Goal: Information Seeking & Learning: Learn about a topic

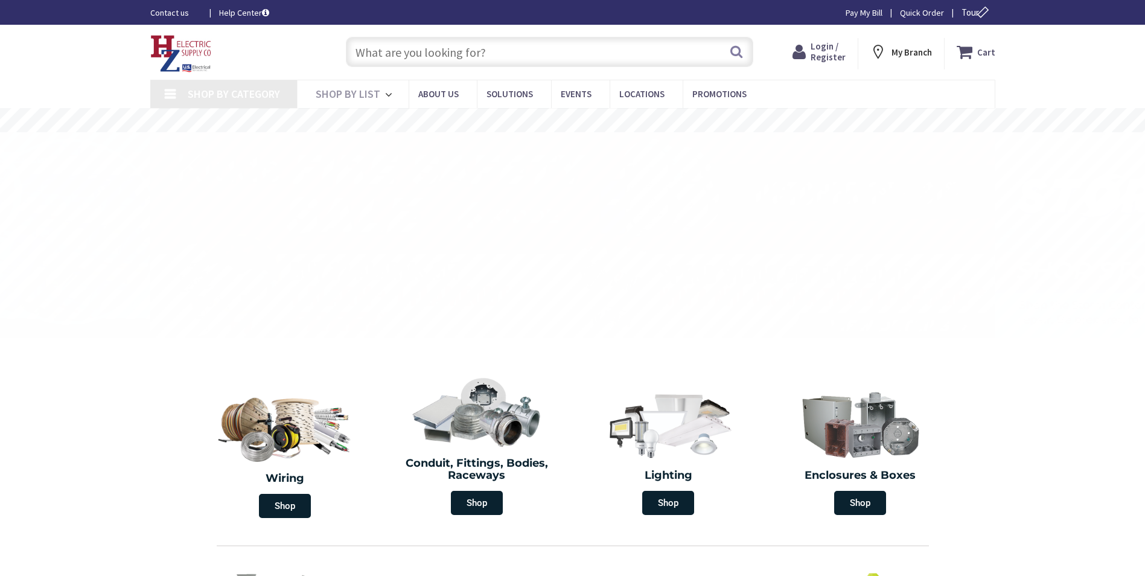
click at [457, 53] on input "text" at bounding box center [549, 52] width 407 height 30
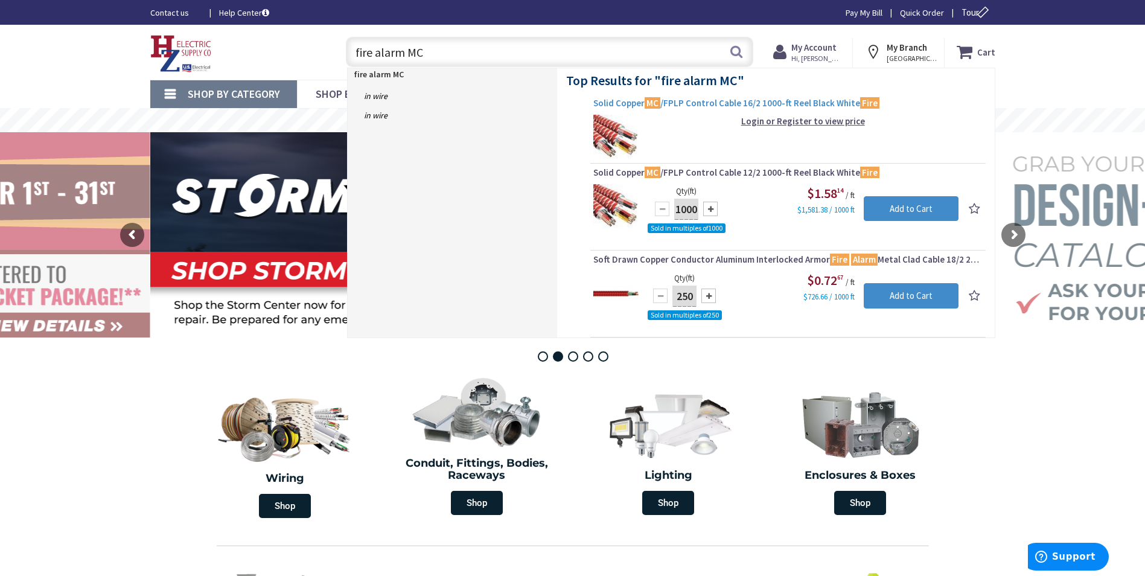
type input "fire alarm MC"
click at [711, 109] on span "Solid Copper MC /FPLP Control Cable 16/2 1000-ft Reel Black White Fire" at bounding box center [787, 103] width 389 height 12
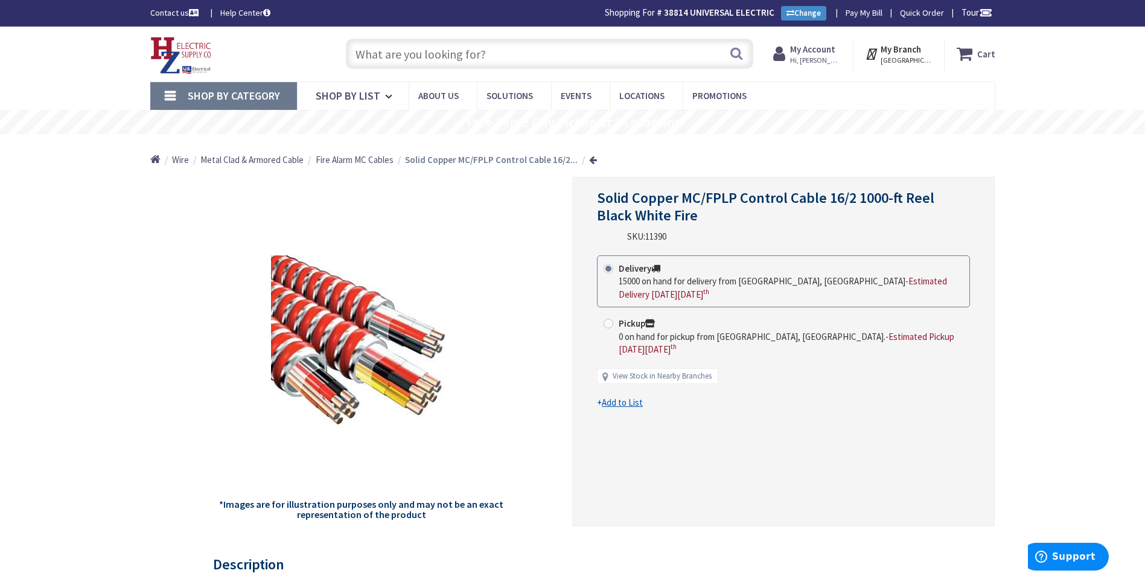
click at [808, 51] on strong "My Account" at bounding box center [812, 48] width 45 height 11
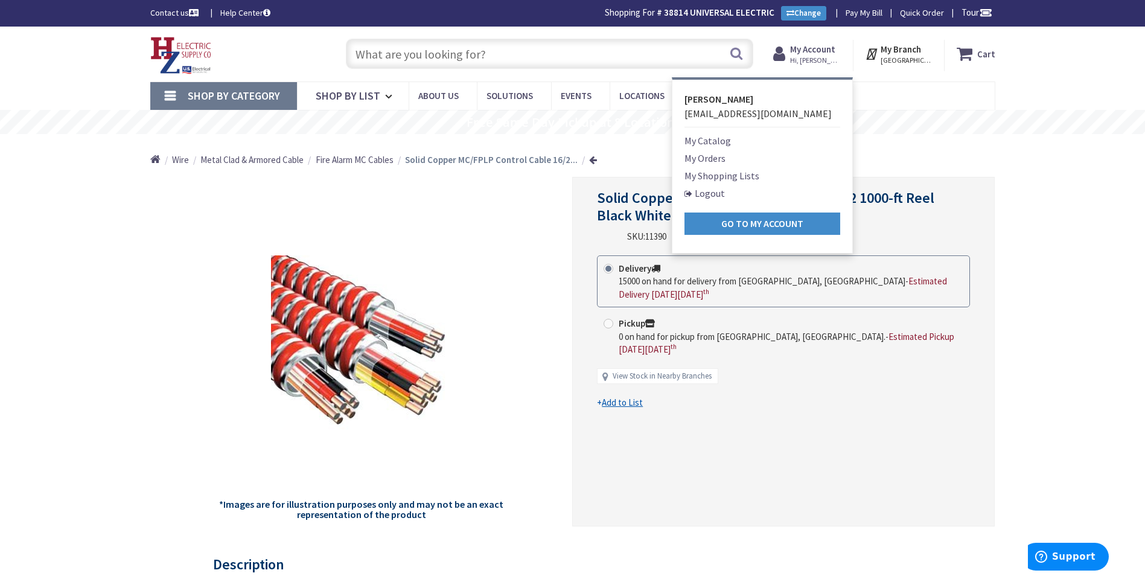
click at [974, 194] on div "Solid Copper MC/FPLP Control Cable 16/2 1000-ft Reel Black White Fire SKU: 1139…" at bounding box center [783, 352] width 423 height 350
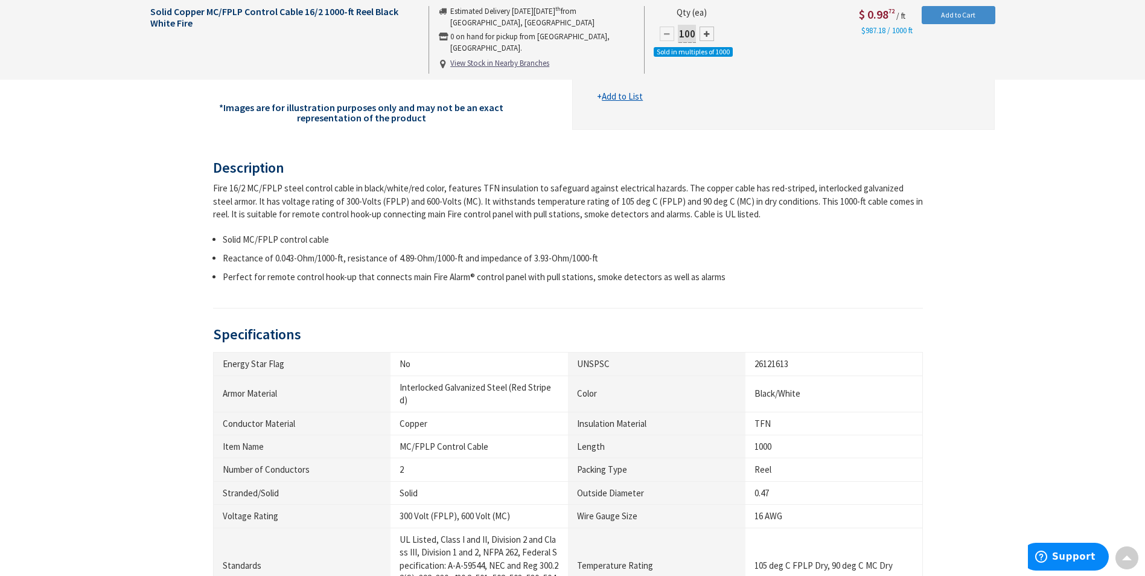
scroll to position [423, 0]
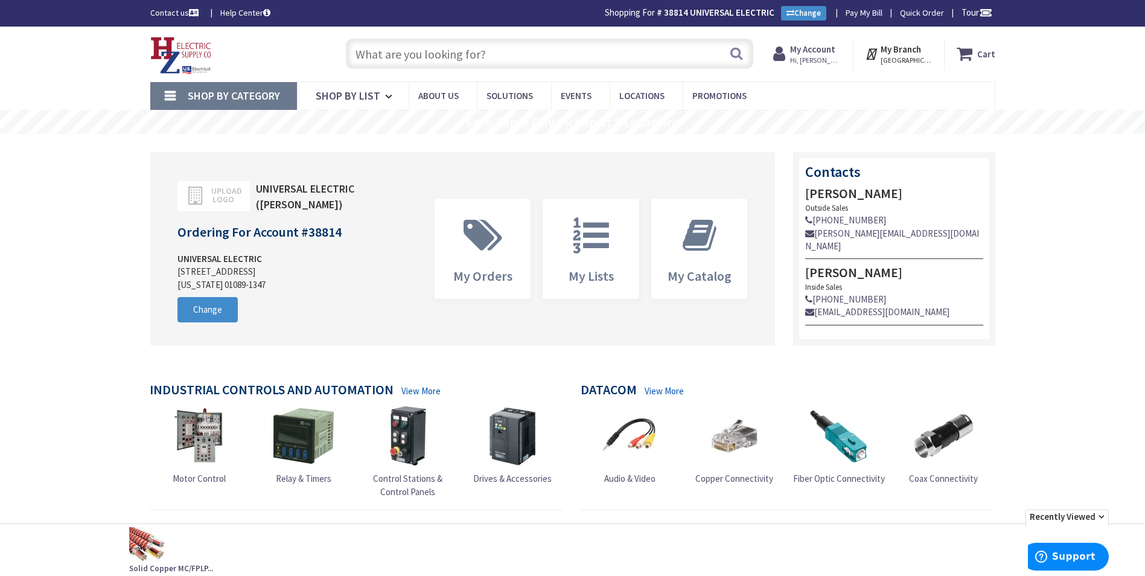
click at [487, 59] on input "text" at bounding box center [549, 54] width 407 height 30
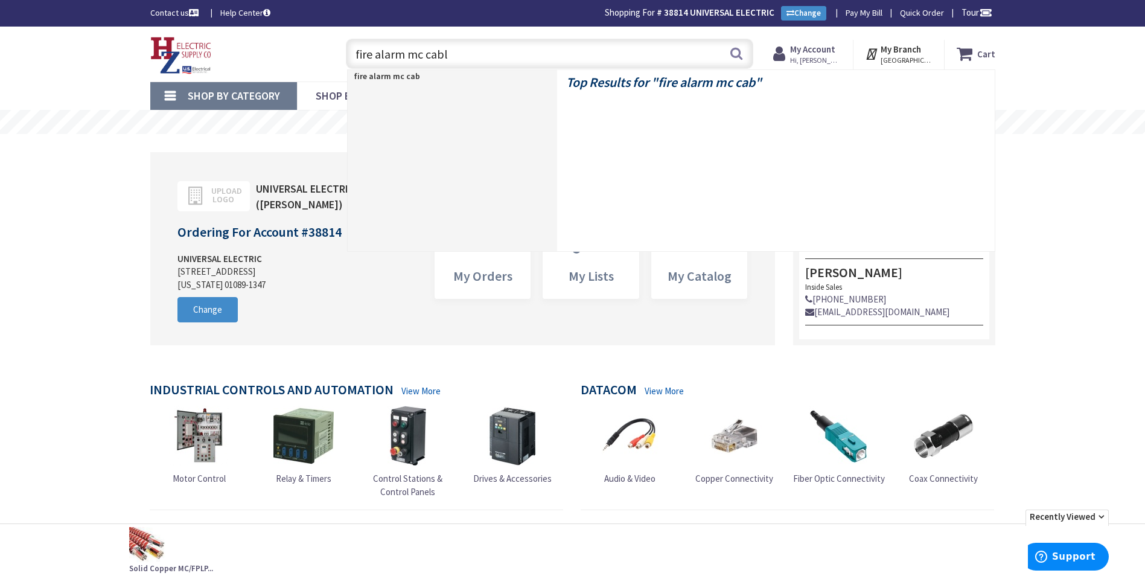
type input "fire alarm mc cable"
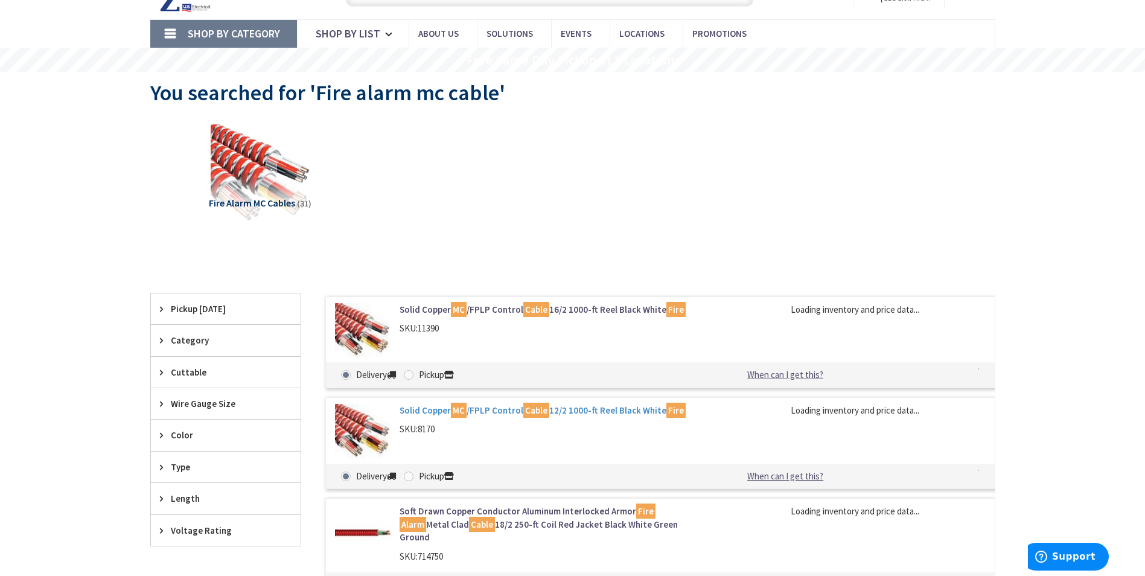
scroll to position [62, 0]
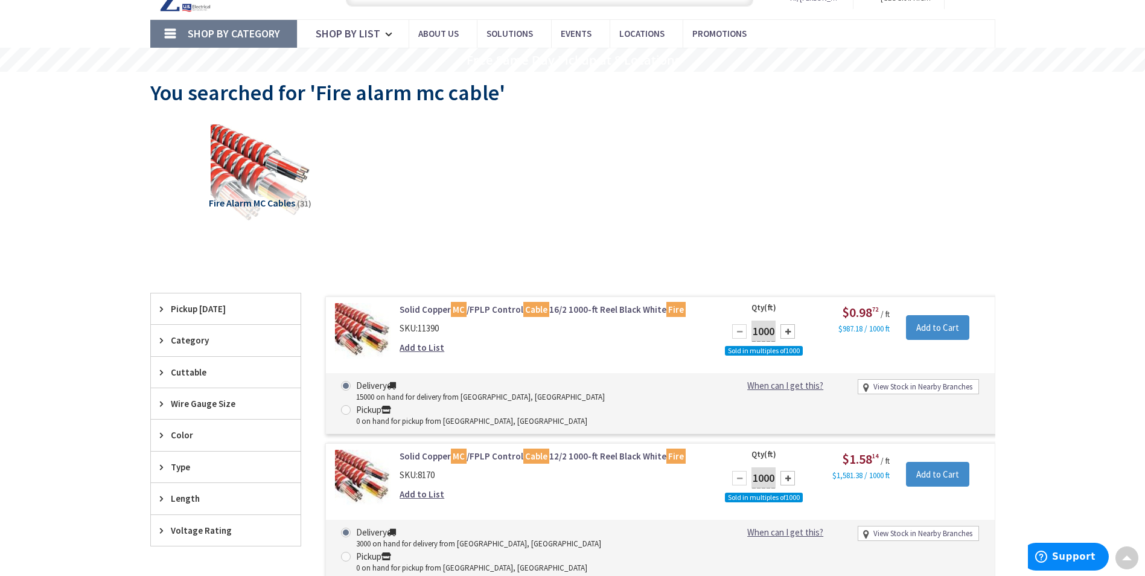
click at [593, 307] on link "Solid Copper MC /FPLP Control Cable 16/2 1000-ft Reel Black White Fire" at bounding box center [553, 309] width 307 height 13
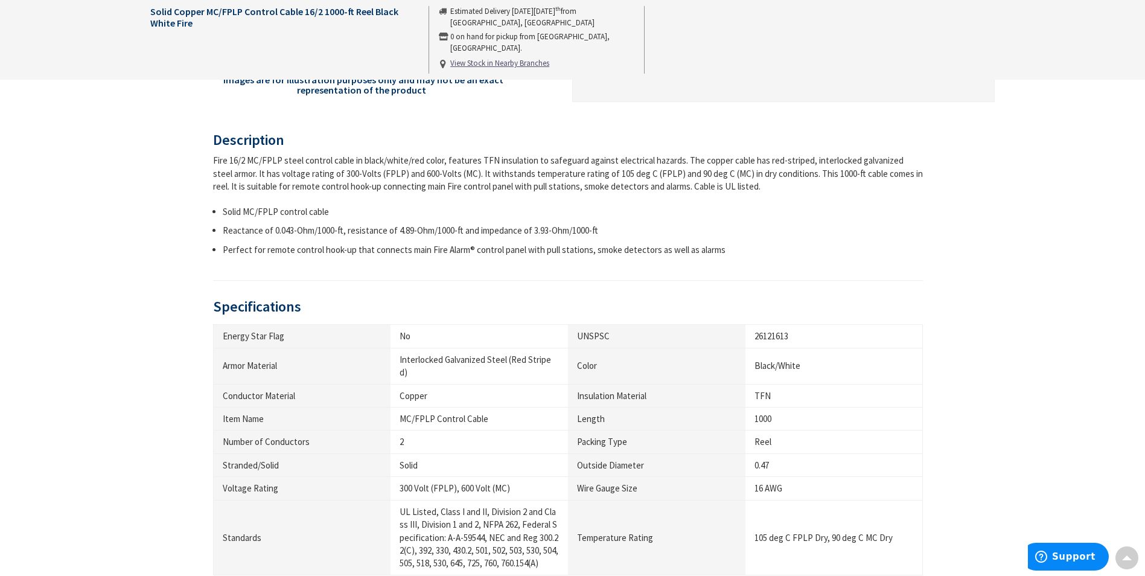
scroll to position [724, 0]
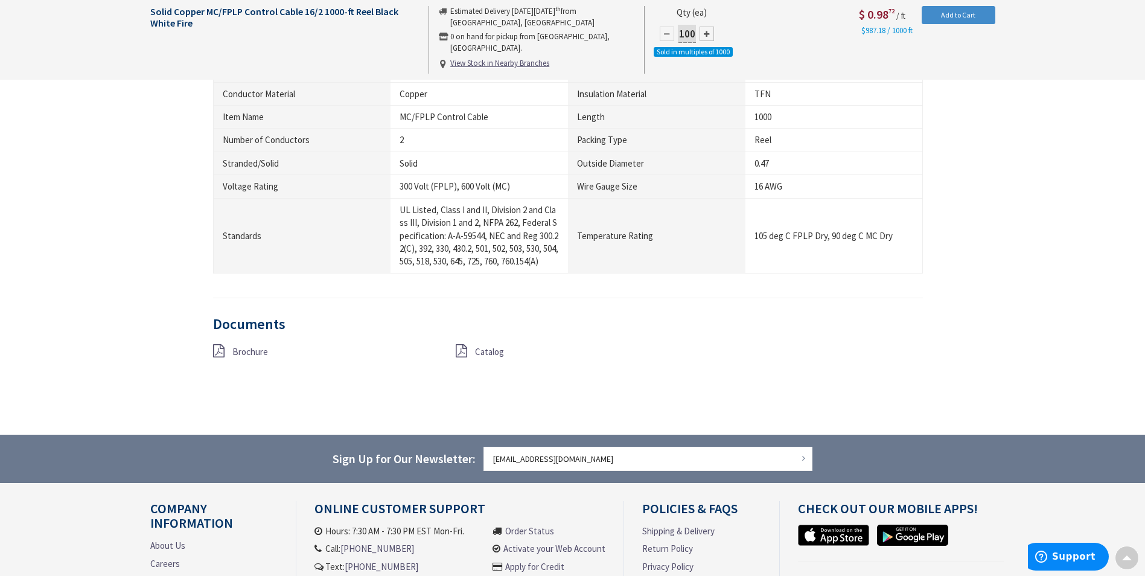
click at [242, 346] on span "Brochure" at bounding box center [250, 351] width 36 height 11
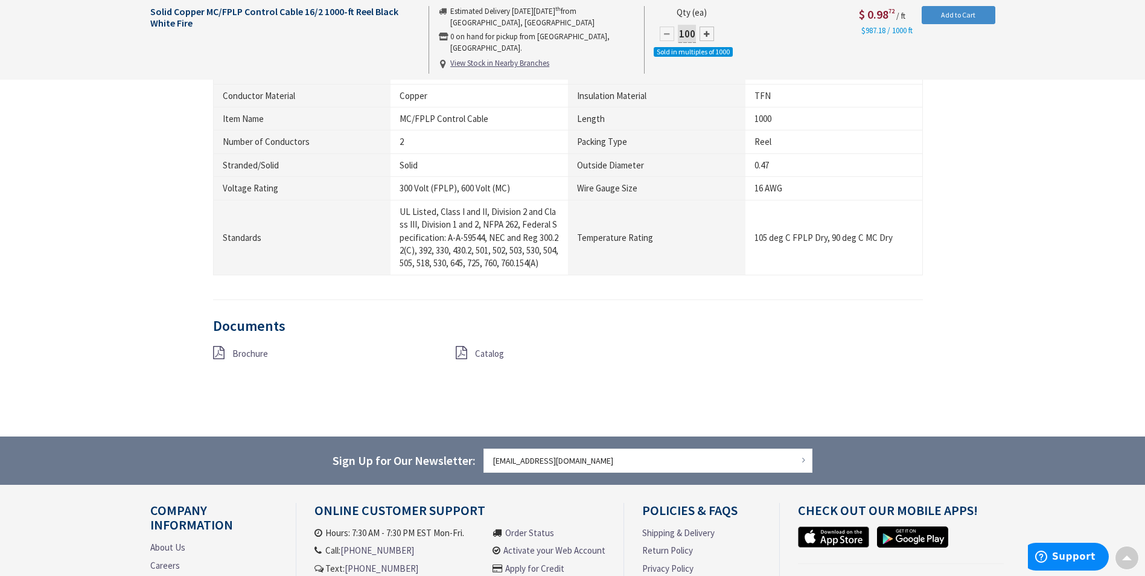
scroll to position [726, 0]
